Goal: Task Accomplishment & Management: Use online tool/utility

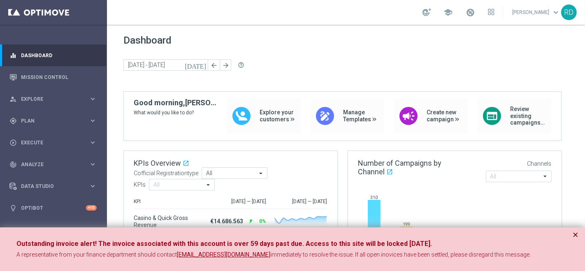
click at [577, 235] on button "×" at bounding box center [576, 235] width 6 height 10
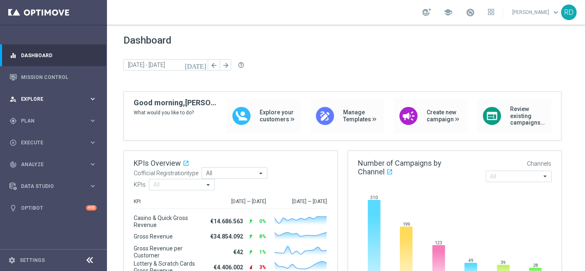
click at [46, 98] on span "Explore" at bounding box center [55, 99] width 68 height 5
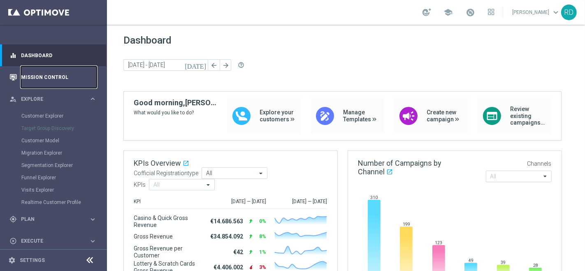
click at [44, 79] on link "Mission Control" at bounding box center [59, 77] width 76 height 22
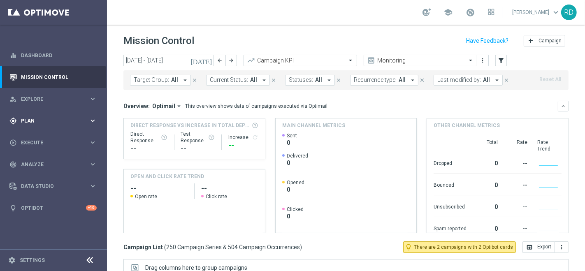
click at [37, 118] on div "gps_fixed Plan" at bounding box center [48, 120] width 79 height 7
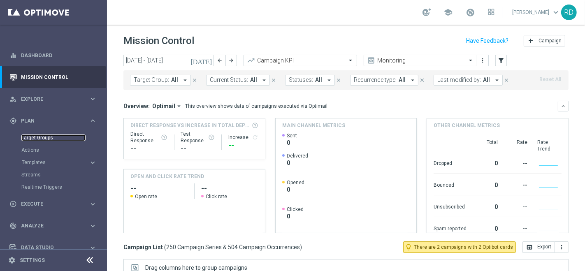
click at [36, 136] on link "Target Groups" at bounding box center [53, 138] width 64 height 7
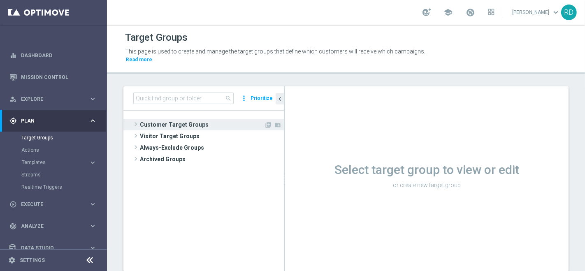
click at [144, 119] on span "Customer Target Groups" at bounding box center [202, 125] width 124 height 12
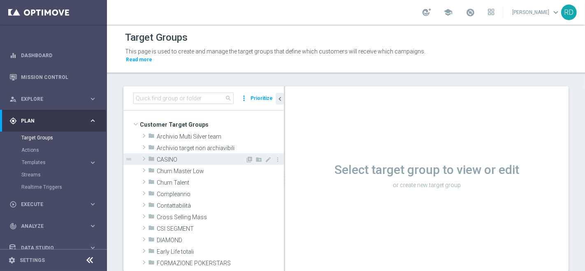
click at [148, 156] on icon "folder" at bounding box center [151, 160] width 7 height 9
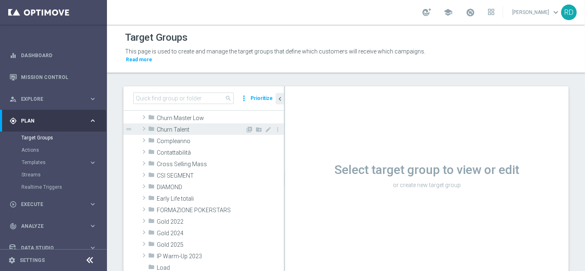
scroll to position [183, 0]
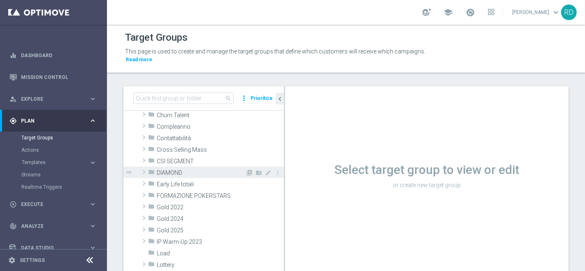
click at [150, 169] on icon "folder" at bounding box center [151, 173] width 7 height 9
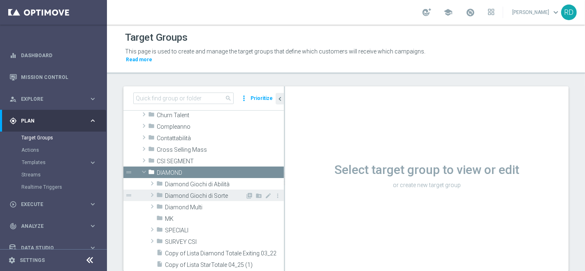
click at [175, 193] on span "Diamond Giochi di Sorte" at bounding box center [205, 196] width 80 height 7
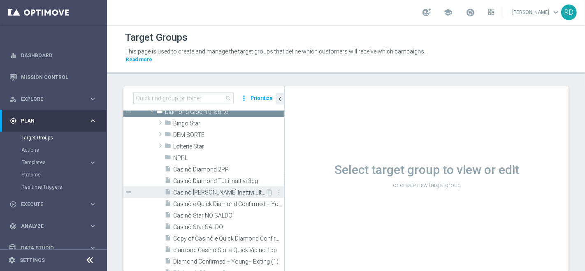
scroll to position [274, 0]
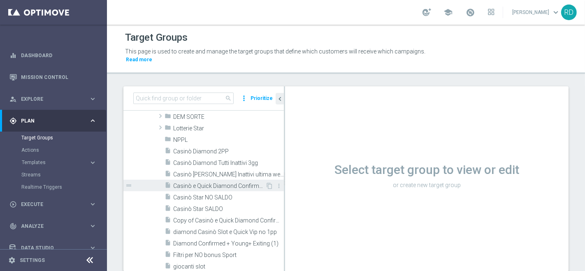
click at [187, 183] on span "Casinò e Quick Diamond Confirmed + Young+ Exiting" at bounding box center [219, 186] width 92 height 7
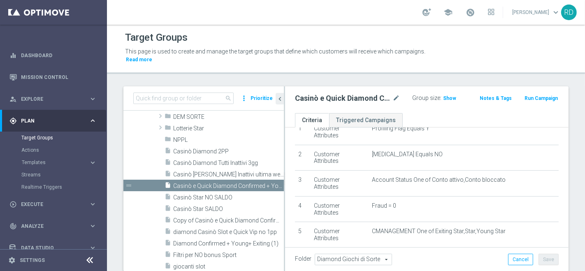
scroll to position [23, 0]
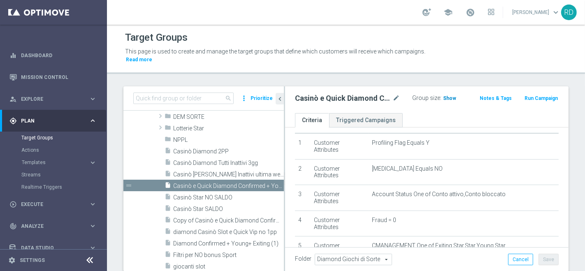
click at [444, 95] on span "Show" at bounding box center [449, 98] width 13 height 6
click at [466, 13] on span at bounding box center [470, 12] width 9 height 9
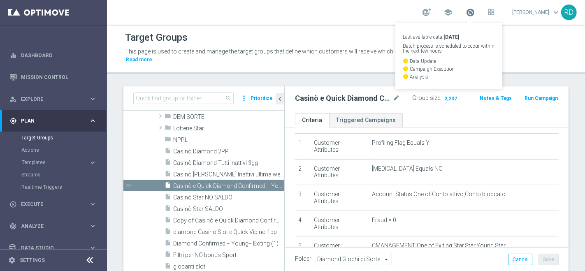
click at [466, 13] on span at bounding box center [470, 12] width 9 height 9
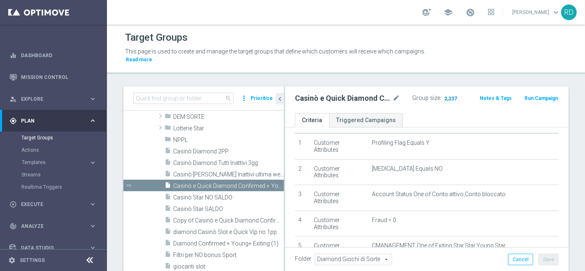
click at [444, 95] on span "2,237" at bounding box center [451, 99] width 14 height 8
click at [445, 95] on span "2,237" at bounding box center [451, 99] width 14 height 8
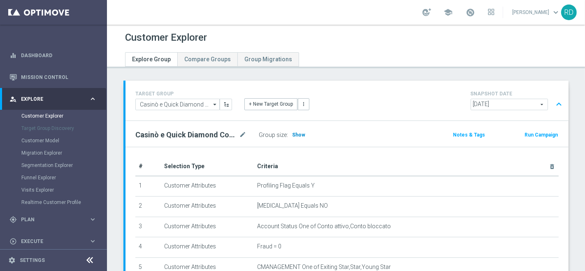
click at [293, 133] on span "Show" at bounding box center [298, 135] width 13 height 6
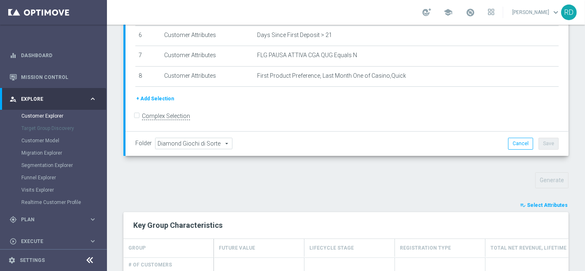
scroll to position [177, 0]
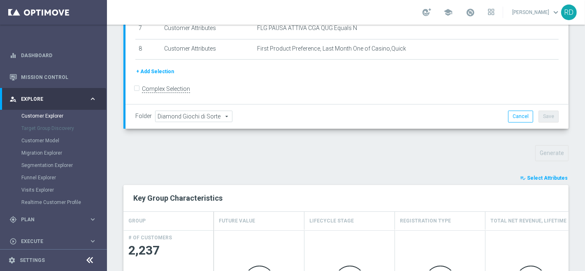
click at [523, 177] on button "playlist_add_check Select Attributes" at bounding box center [543, 178] width 49 height 9
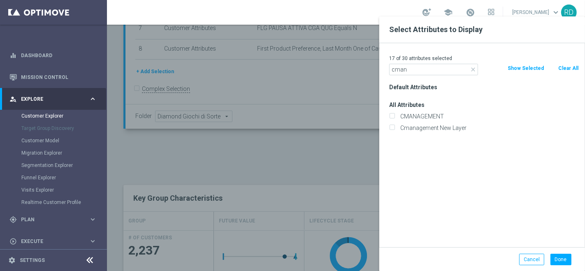
type input "cman"
click at [412, 120] on div "CMANAGEMENT" at bounding box center [484, 117] width 202 height 12
click at [412, 117] on label "CMANAGEMENT" at bounding box center [489, 116] width 182 height 7
click at [395, 117] on input "CMANAGEMENT" at bounding box center [391, 117] width 5 height 5
checkbox input "true"
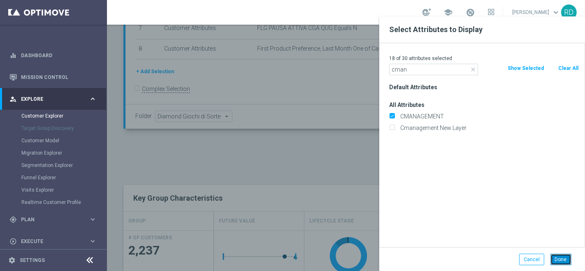
click at [566, 259] on button "Done" at bounding box center [561, 260] width 21 height 12
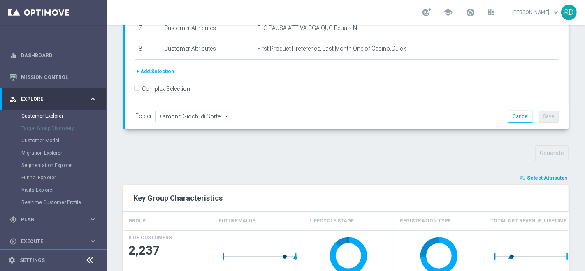
drag, startPoint x: 528, startPoint y: 179, endPoint x: 508, endPoint y: 176, distance: 20.0
click at [527, 177] on span "Select Attributes" at bounding box center [547, 178] width 41 height 6
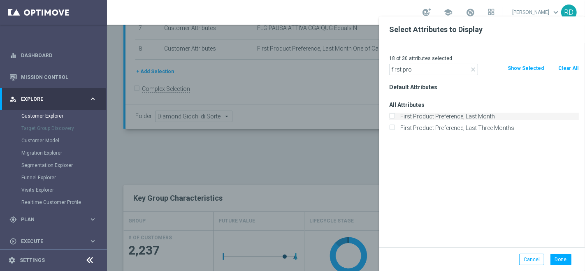
type input "first pro"
click at [438, 116] on label "First Product Preference, Last Month" at bounding box center [489, 116] width 182 height 7
click at [395, 116] on input "First Product Preference, Last Month" at bounding box center [391, 117] width 5 height 5
checkbox input "true"
click at [555, 258] on button "Done" at bounding box center [561, 260] width 21 height 12
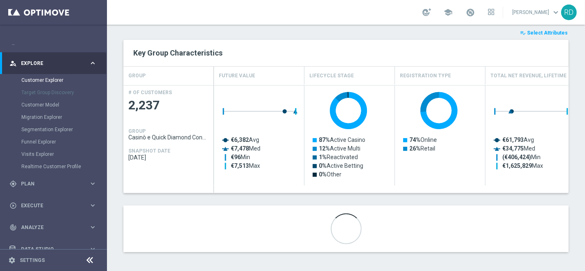
scroll to position [70, 0]
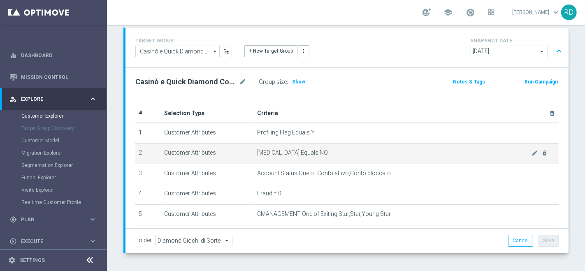
scroll to position [86, 0]
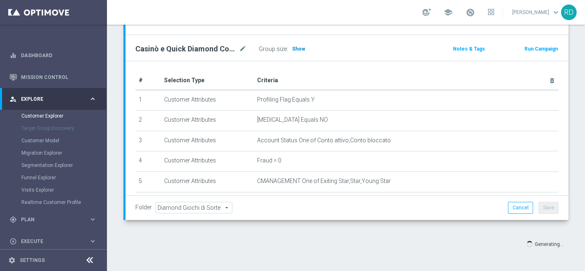
click at [292, 47] on span "Show" at bounding box center [298, 49] width 13 height 6
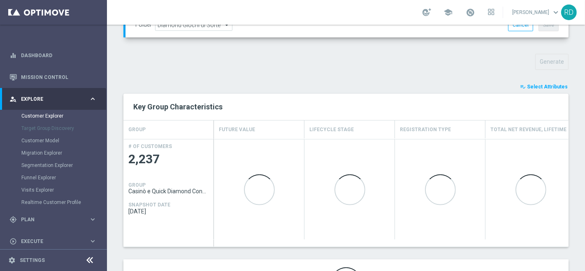
scroll to position [269, 0]
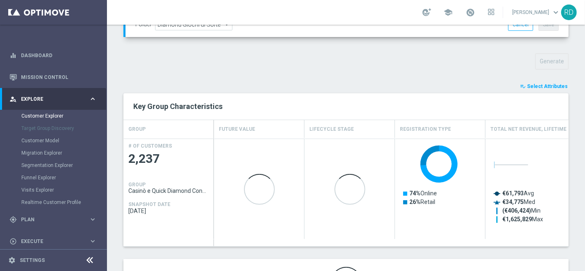
click at [529, 87] on span "Select Attributes" at bounding box center [547, 87] width 41 height 6
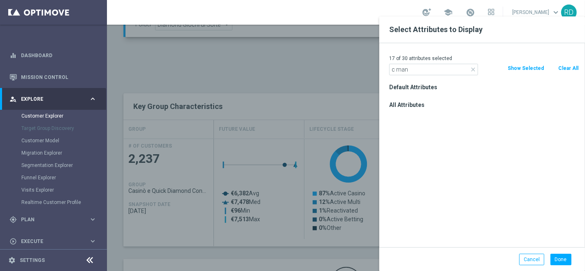
click at [394, 70] on input "c man" at bounding box center [433, 70] width 89 height 12
type input "cman"
click at [434, 113] on label "CMANAGEMENT" at bounding box center [489, 116] width 182 height 7
click at [395, 115] on input "CMANAGEMENT" at bounding box center [391, 117] width 5 height 5
checkbox input "true"
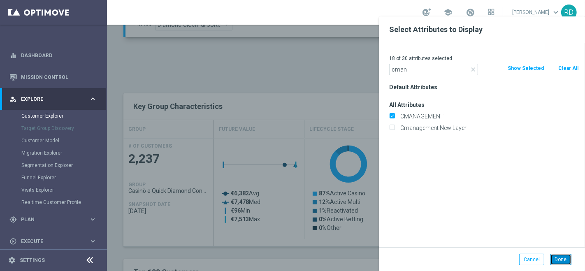
click at [566, 257] on button "Done" at bounding box center [561, 260] width 21 height 12
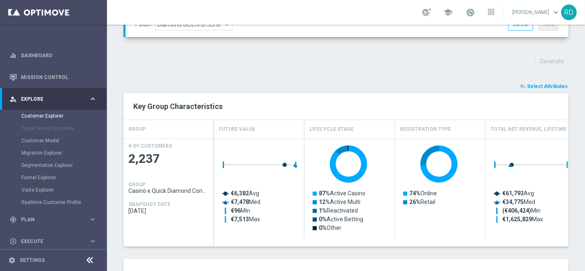
click at [527, 84] on span "Select Attributes" at bounding box center [547, 87] width 41 height 6
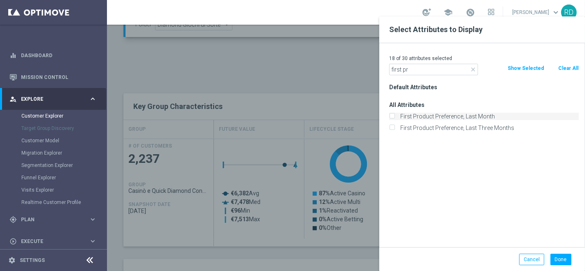
type input "first pr"
click at [440, 115] on label "First Product Preference, Last Month" at bounding box center [489, 116] width 182 height 7
click at [395, 115] on input "First Product Preference, Last Month" at bounding box center [391, 117] width 5 height 5
checkbox input "true"
click at [557, 263] on button "Done" at bounding box center [561, 260] width 21 height 12
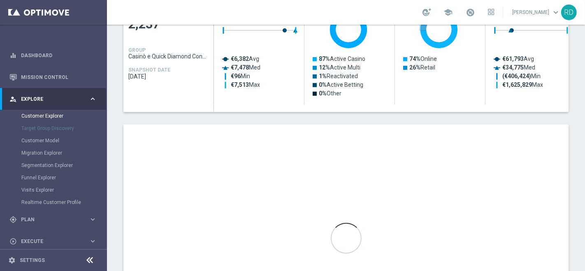
scroll to position [406, 0]
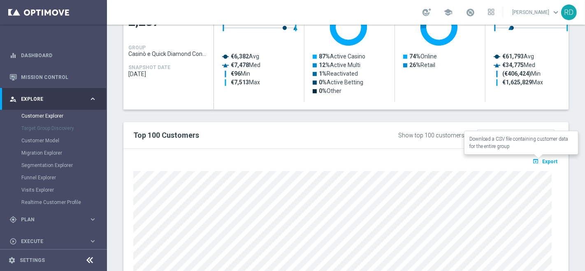
click at [543, 161] on span "Export" at bounding box center [550, 162] width 15 height 6
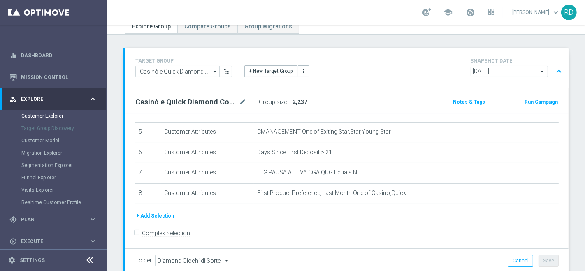
scroll to position [0, 0]
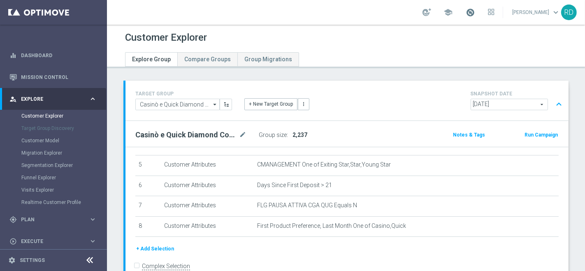
click at [466, 14] on span at bounding box center [470, 12] width 9 height 9
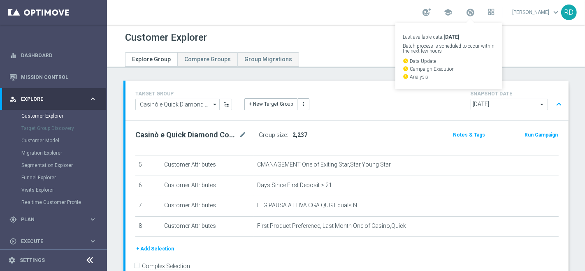
click at [358, 40] on div "Customer Explorer" at bounding box center [346, 38] width 442 height 16
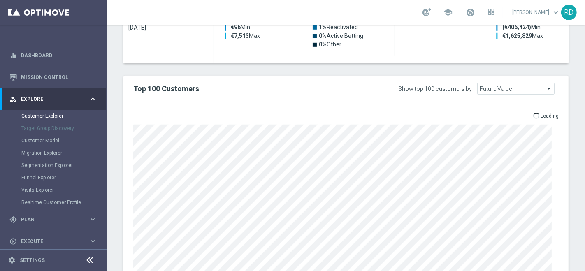
scroll to position [457, 0]
